Goal: Book appointment/travel/reservation

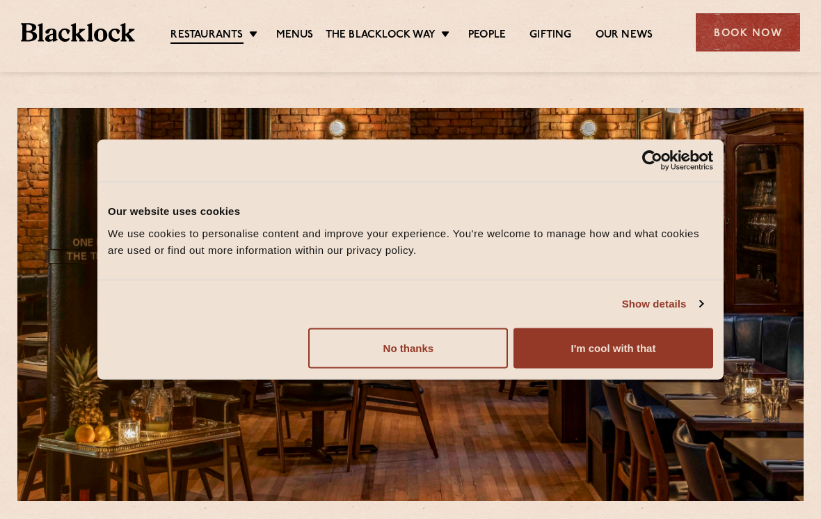
click at [363, 355] on button "No thanks" at bounding box center [408, 348] width 200 height 40
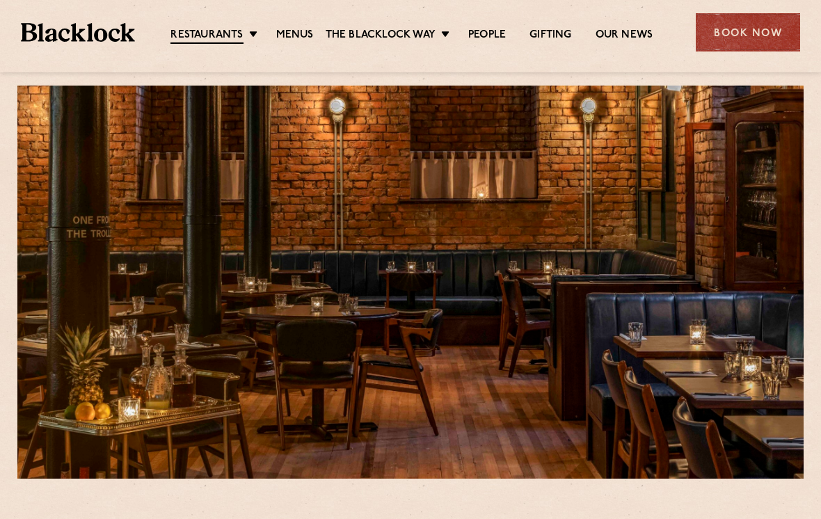
scroll to position [22, 0]
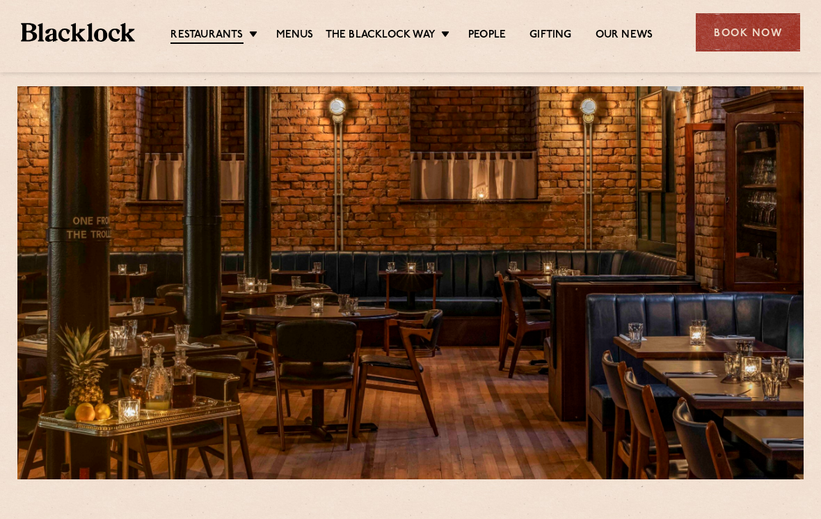
click at [285, 36] on link "Menus" at bounding box center [295, 36] width 38 height 14
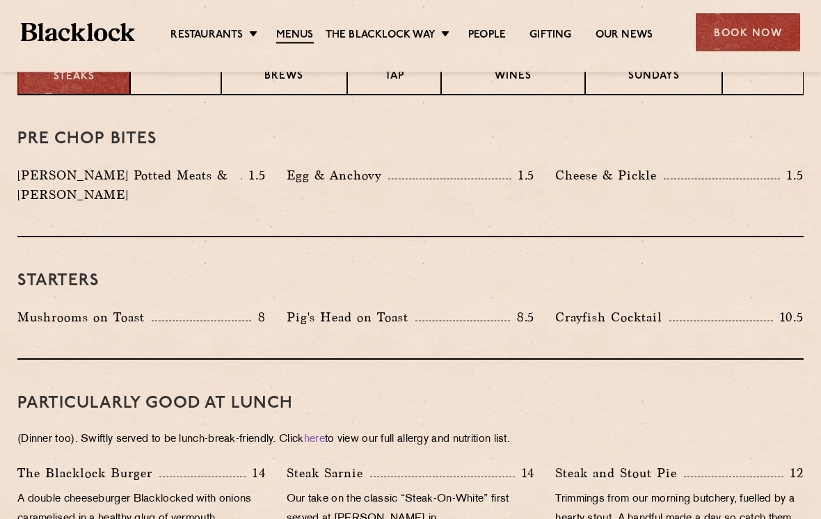
scroll to position [583, 0]
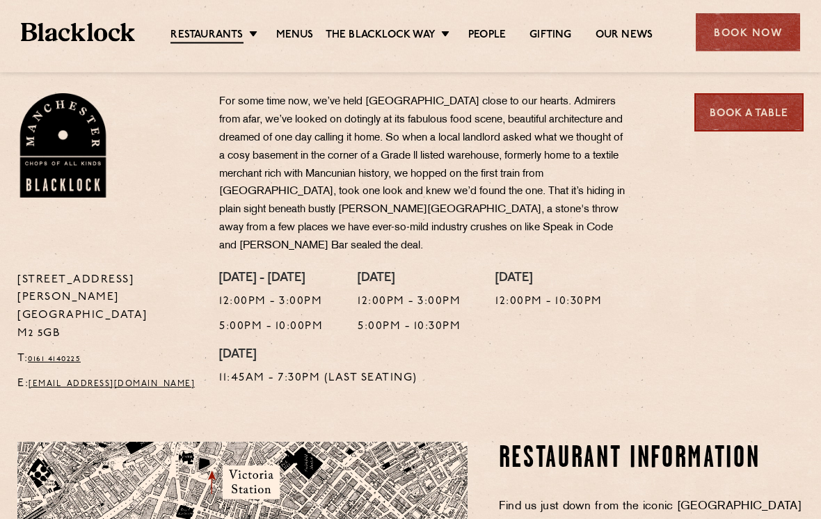
scroll to position [450, 0]
click at [778, 114] on link "Book a Table" at bounding box center [749, 112] width 109 height 38
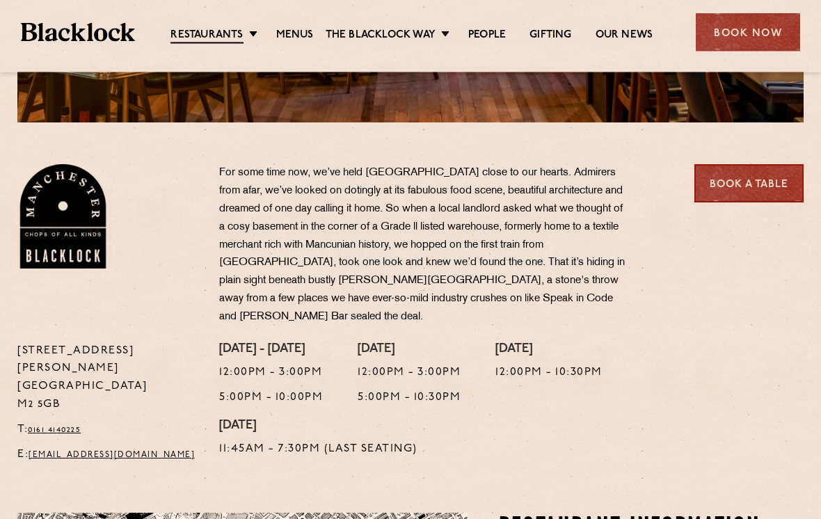
scroll to position [377, 0]
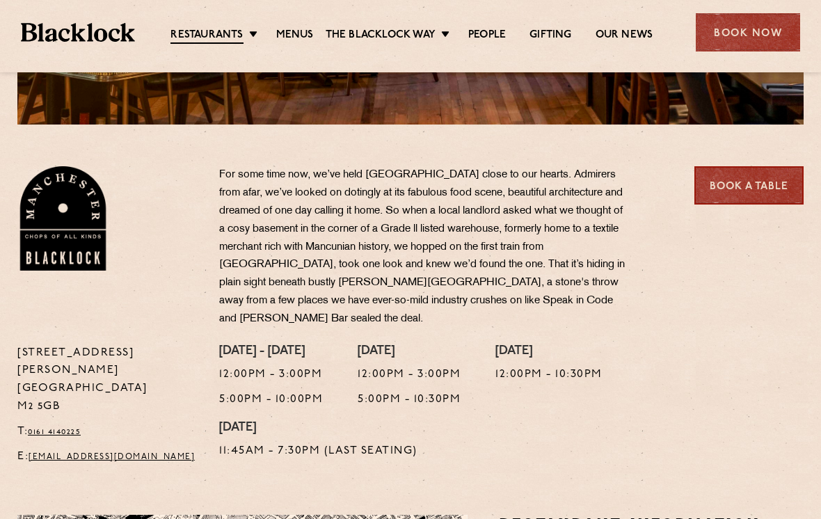
click at [173, 288] on div "37 Peter Street Manchester M2 5GB T: 0161 4140225 E: Manchester@theblacklock.com" at bounding box center [108, 255] width 202 height 178
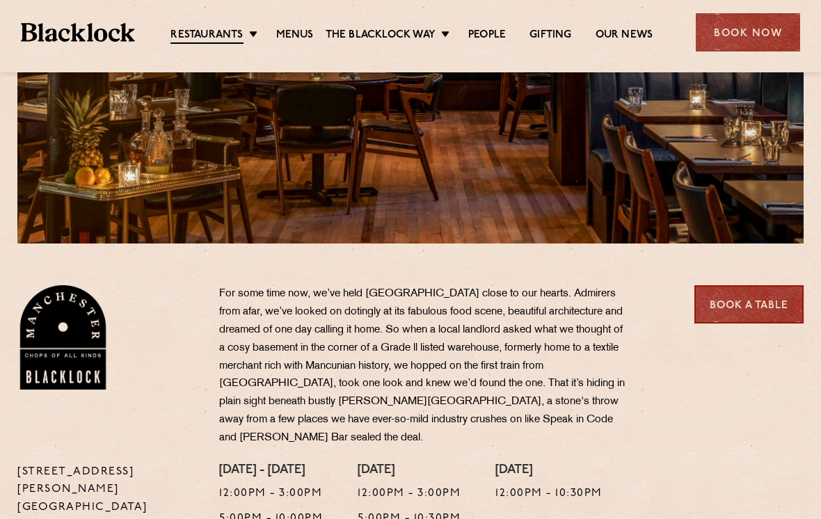
scroll to position [256, 0]
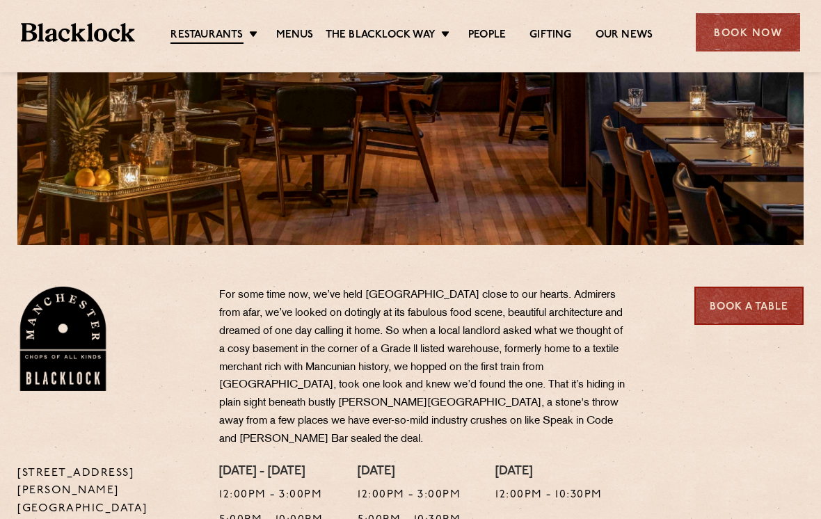
click at [299, 29] on link "Menus" at bounding box center [295, 36] width 38 height 14
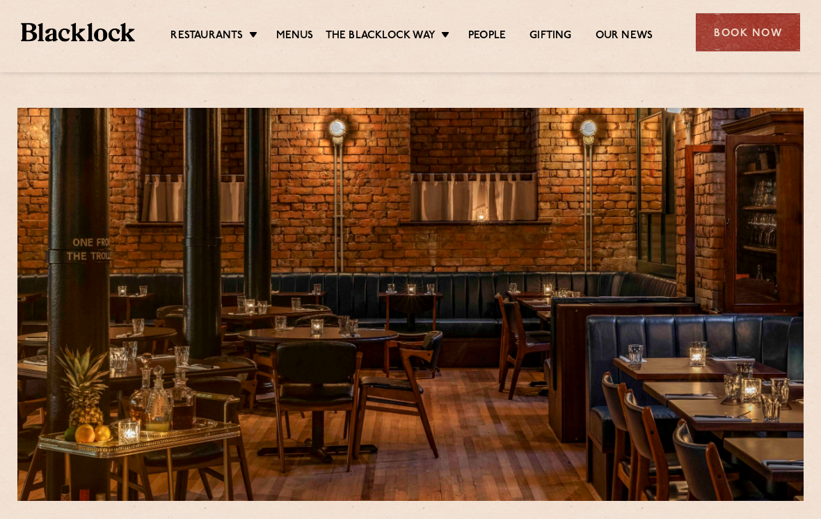
scroll to position [9, 0]
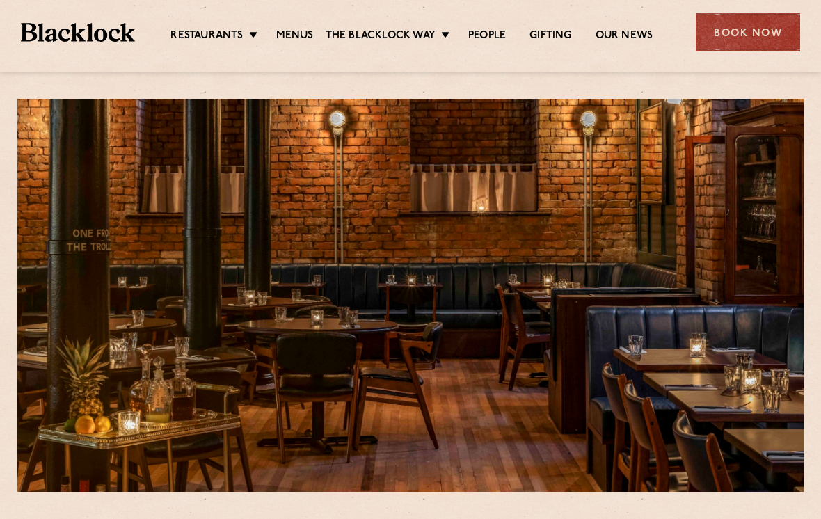
click at [329, 142] on div at bounding box center [410, 295] width 787 height 393
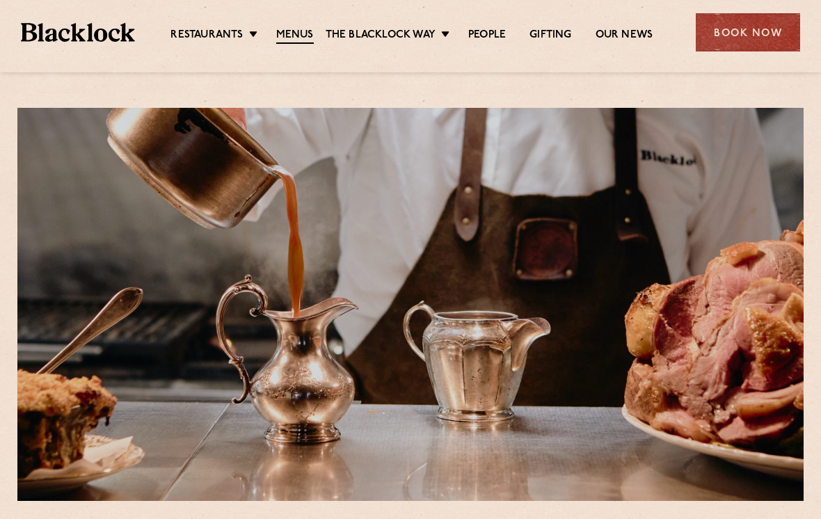
click at [777, 31] on div "Book Now" at bounding box center [748, 32] width 104 height 38
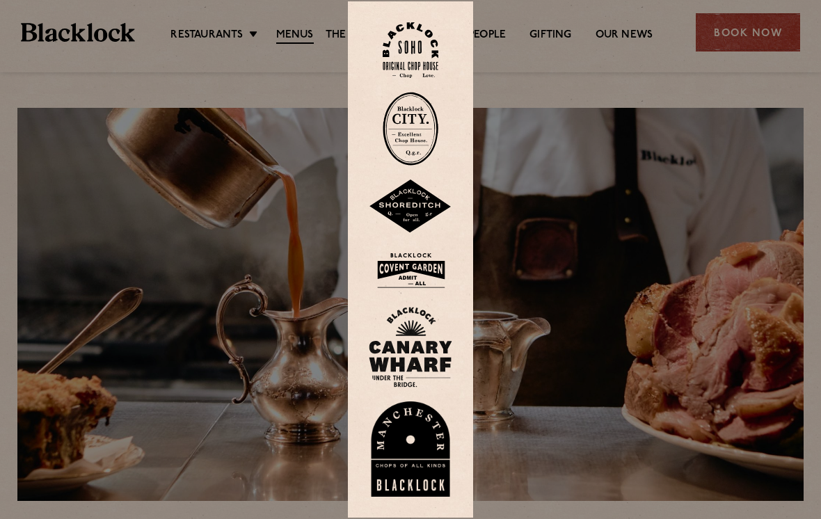
click at [537, 236] on div at bounding box center [410, 259] width 821 height 519
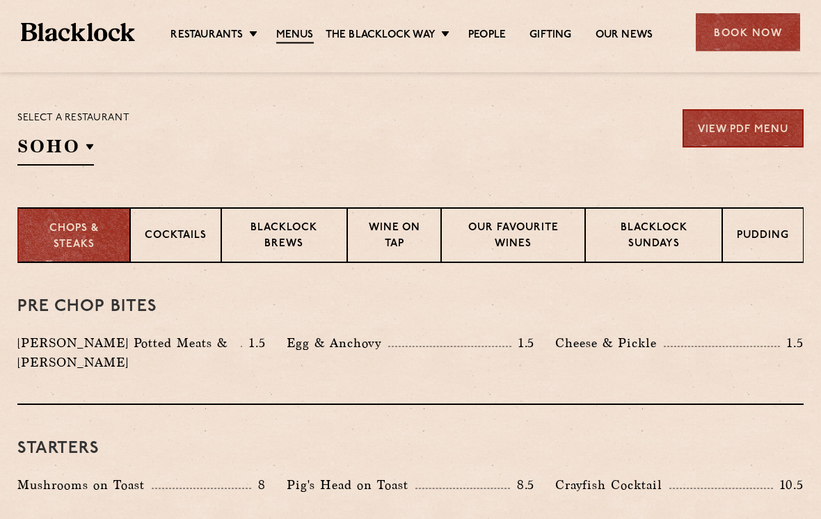
scroll to position [437, 0]
click at [662, 239] on p "Blacklock Sundays" at bounding box center [654, 237] width 108 height 33
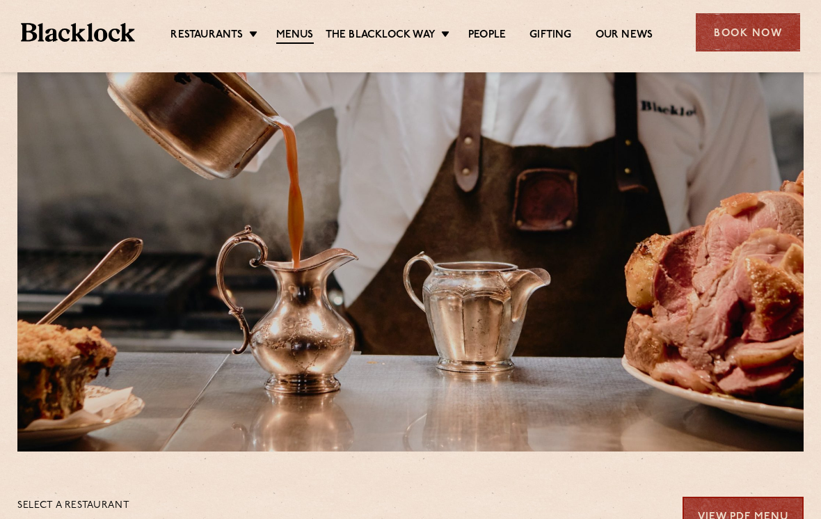
scroll to position [0, 0]
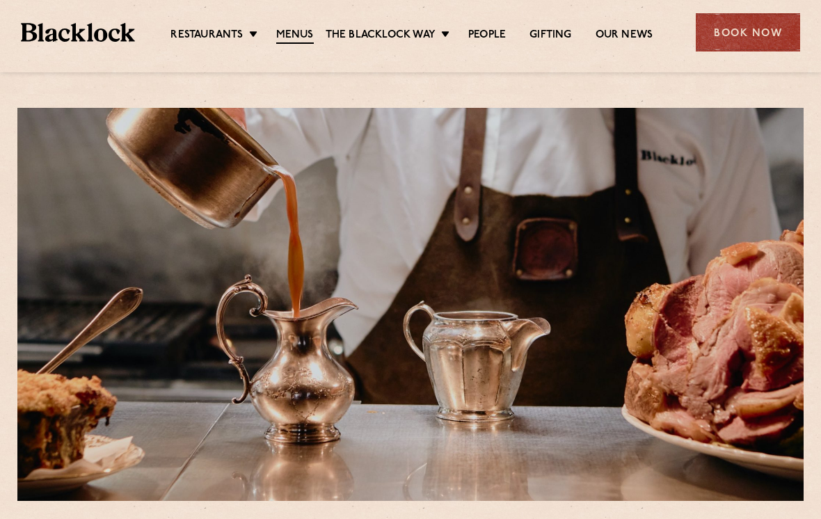
click at [757, 38] on div "Book Now" at bounding box center [748, 32] width 104 height 38
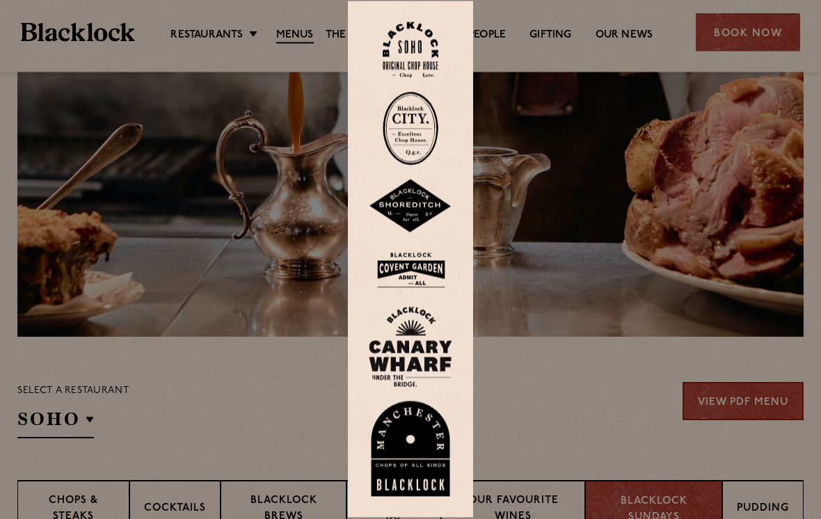
scroll to position [165, 0]
click at [424, 471] on img at bounding box center [411, 450] width 84 height 96
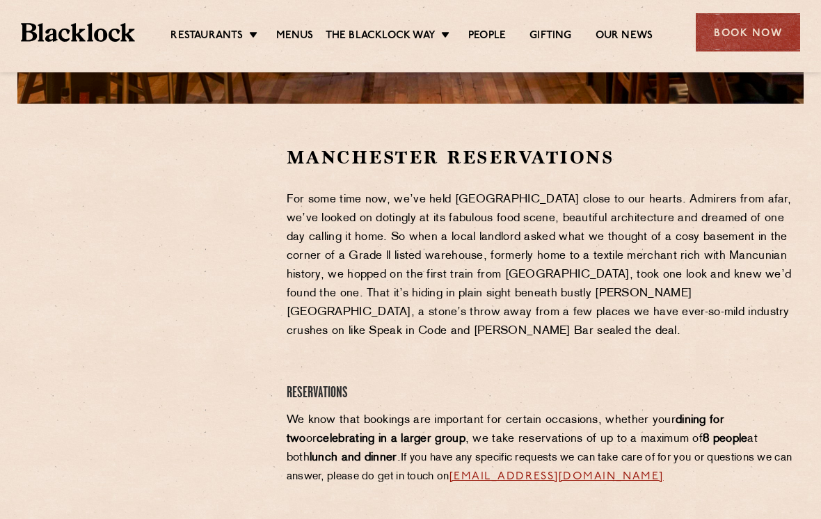
scroll to position [397, 0]
